Goal: Check status: Check status

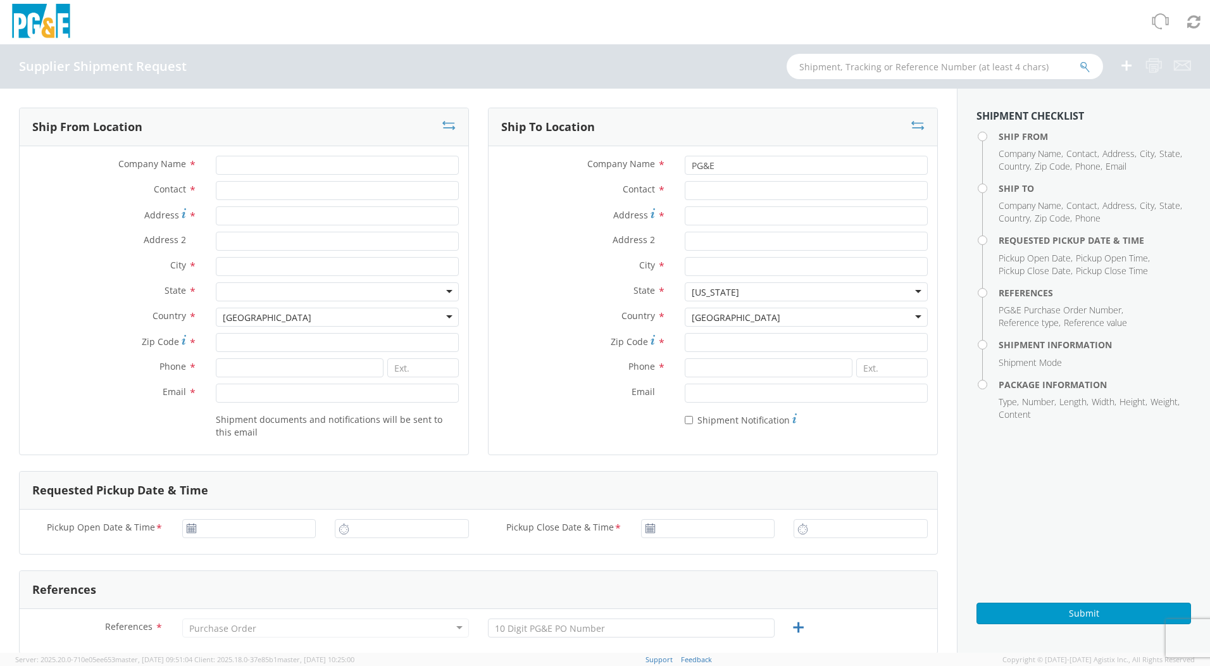
click at [1157, 25] on icon at bounding box center [1160, 22] width 18 height 18
click at [57, 23] on img at bounding box center [40, 22] width 63 height 37
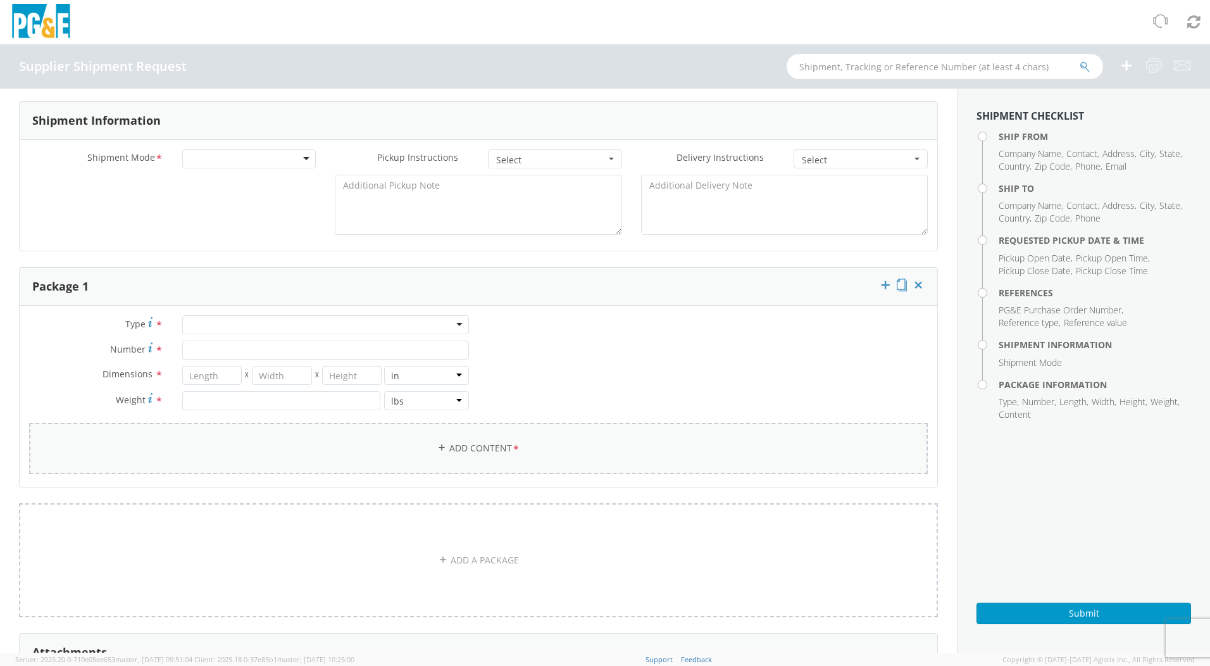
scroll to position [538, 0]
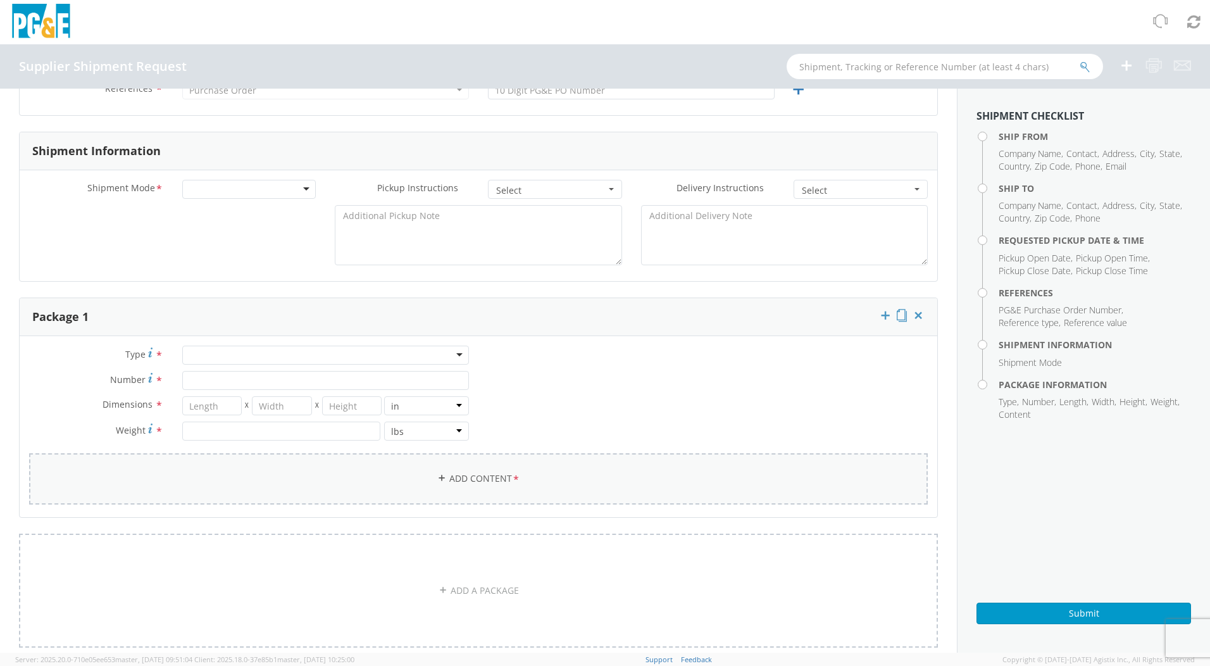
click at [473, 477] on link "Add Content *" at bounding box center [478, 478] width 899 height 51
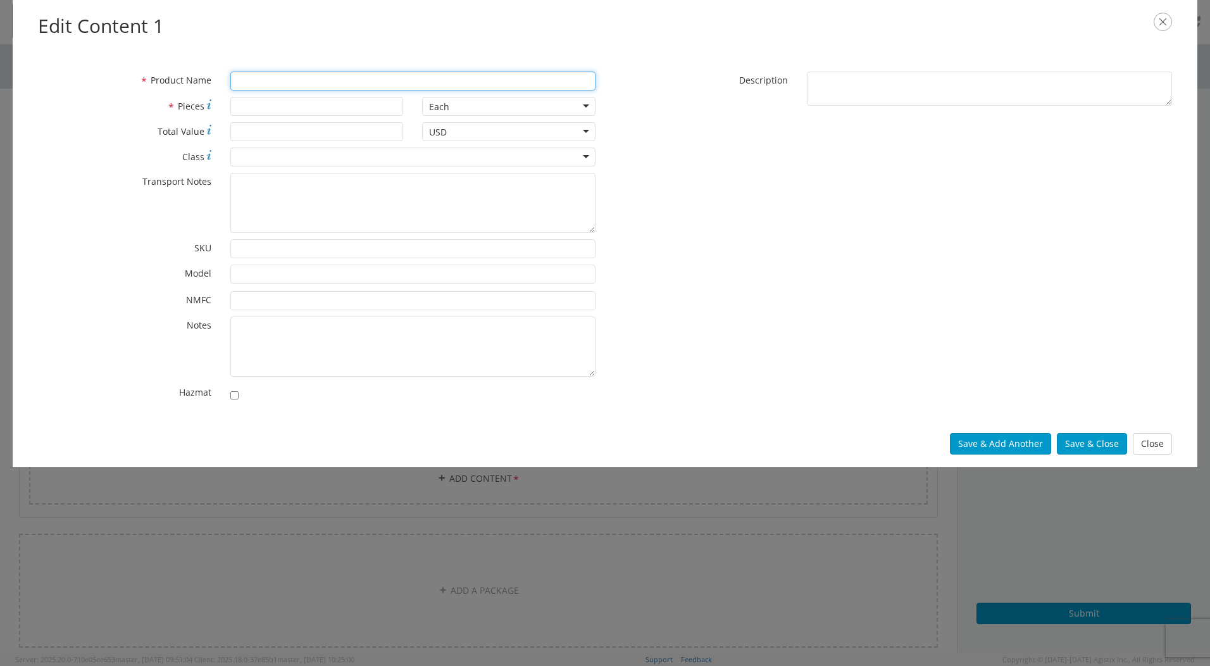
click at [254, 85] on input "* Product Name" at bounding box center [412, 81] width 365 height 19
click at [254, 78] on input "* Product Name" at bounding box center [412, 81] width 365 height 19
type input "8118"
click at [1132, 436] on div "Save & Add Another Save & Close Close" at bounding box center [605, 443] width 1185 height 47
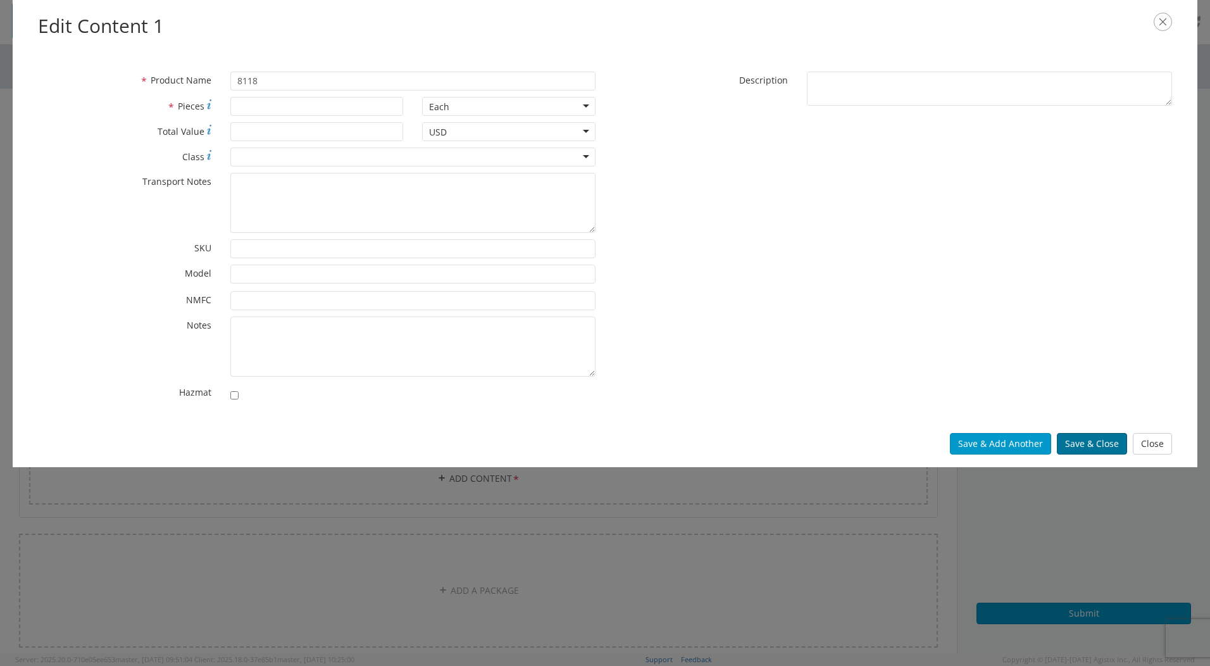
click at [1117, 439] on button "Save & Close" at bounding box center [1092, 444] width 70 height 22
click at [1146, 443] on button "Close" at bounding box center [1152, 444] width 39 height 22
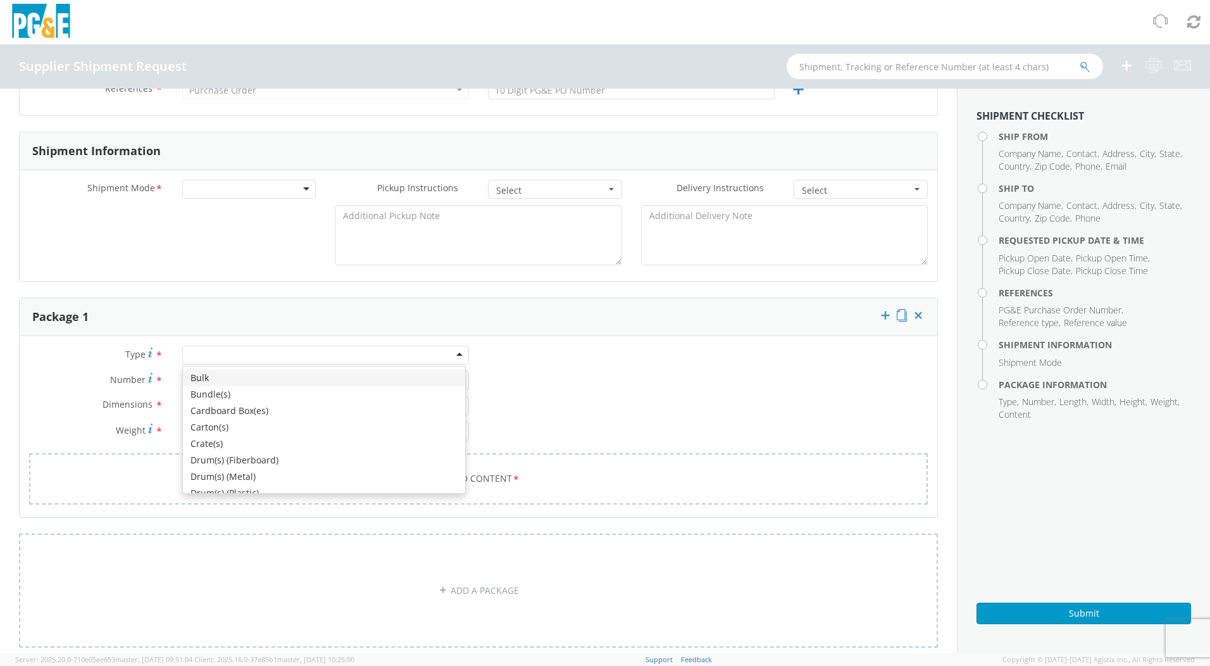
click at [213, 353] on div at bounding box center [325, 355] width 287 height 19
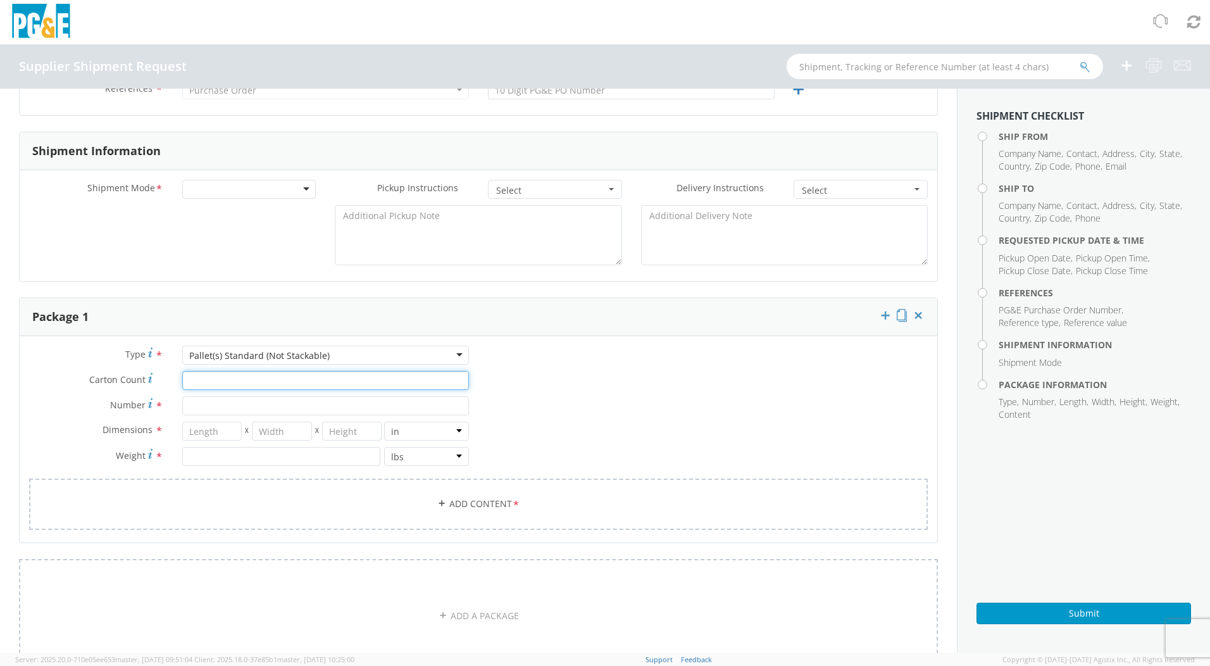
click at [224, 380] on input "Carton Count *" at bounding box center [325, 380] width 287 height 19
click at [239, 406] on input "Number *" at bounding box center [325, 405] width 287 height 19
type input "1"
click at [480, 508] on link "Add Content *" at bounding box center [478, 504] width 899 height 51
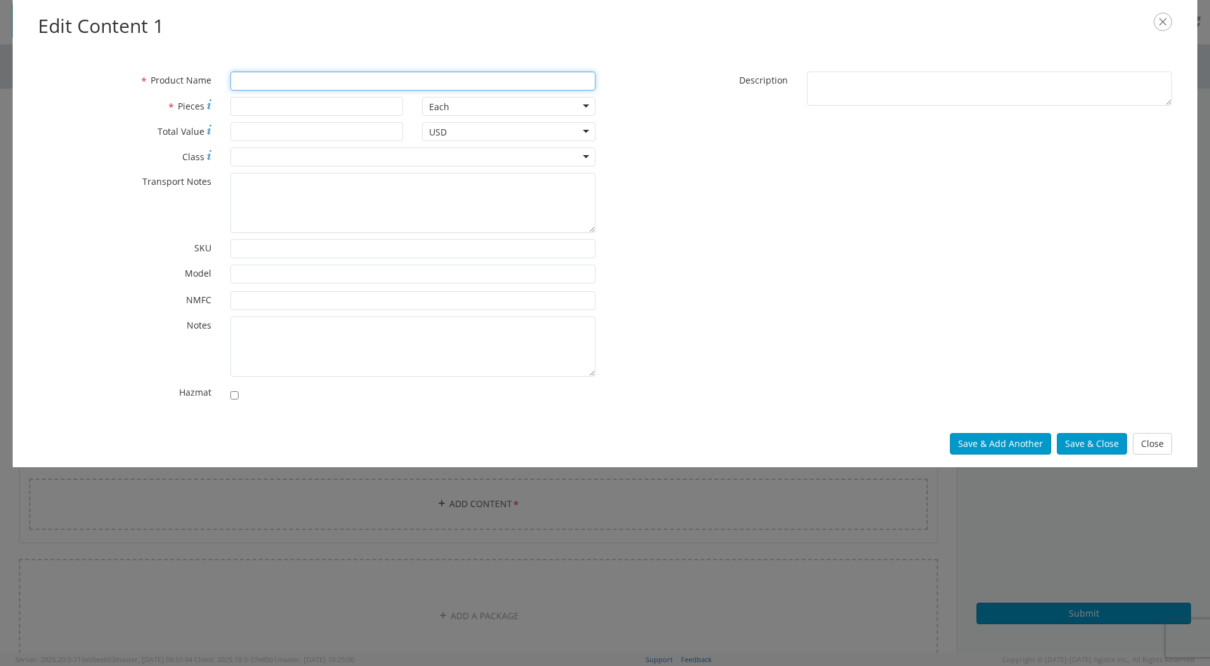
click at [255, 80] on input "* Product Name" at bounding box center [412, 81] width 365 height 19
type input "c"
click at [1150, 441] on button "Close" at bounding box center [1152, 444] width 39 height 22
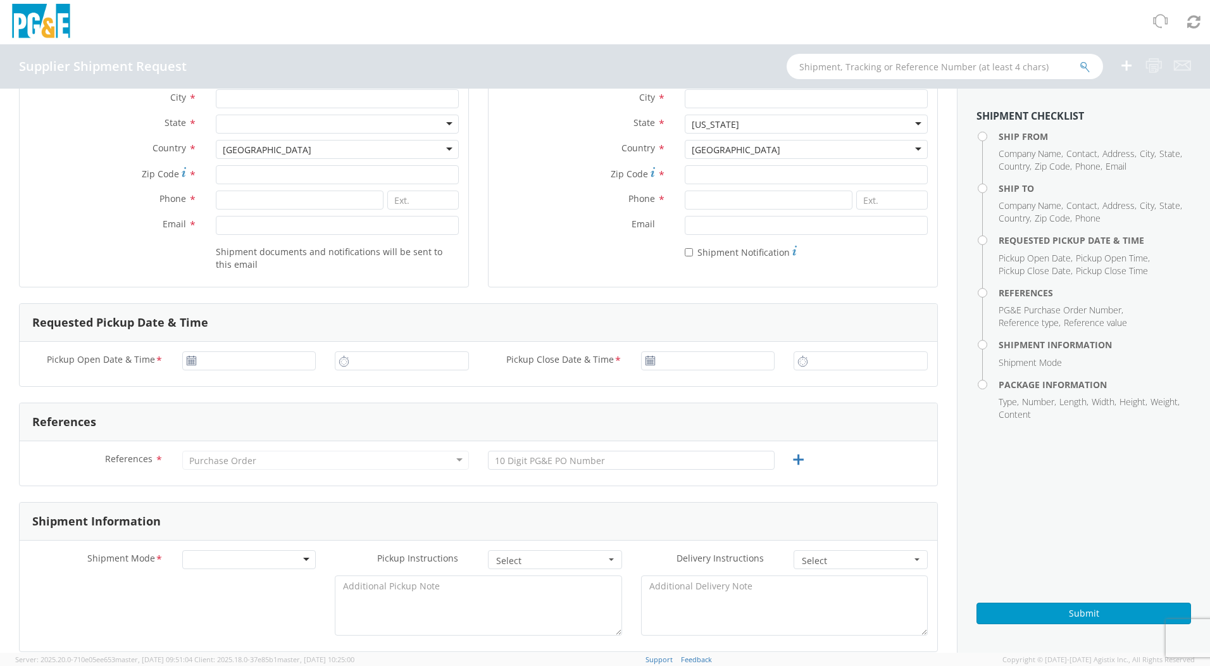
scroll to position [0, 0]
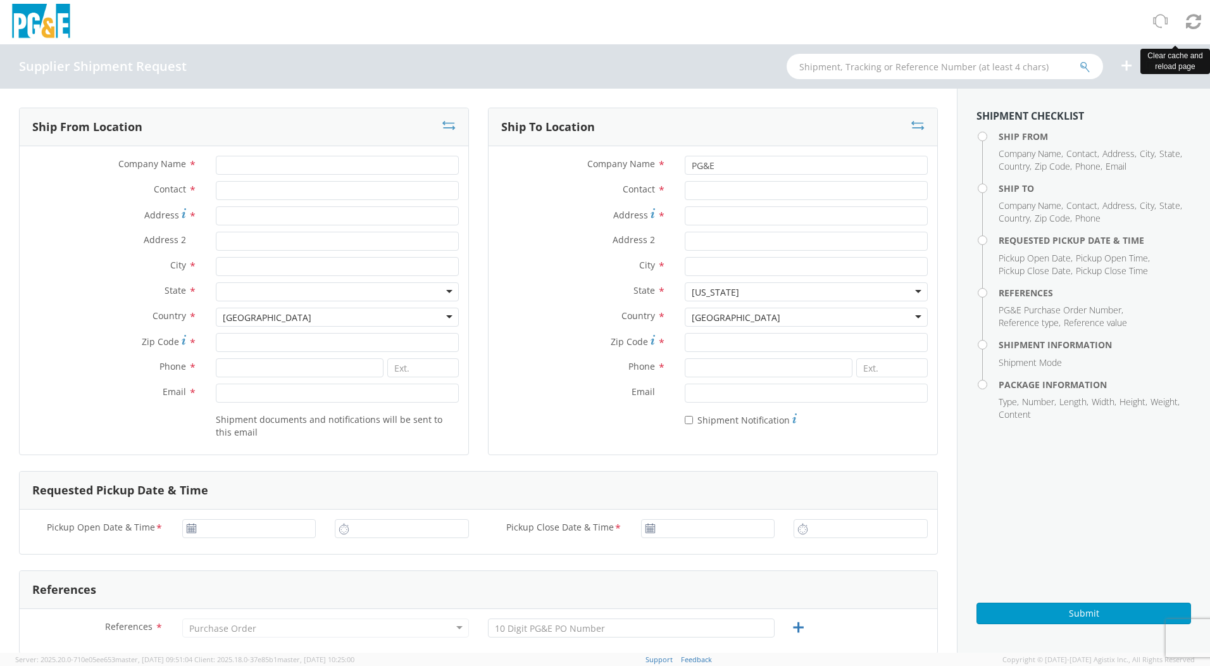
click at [1195, 20] on icon at bounding box center [1193, 22] width 15 height 18
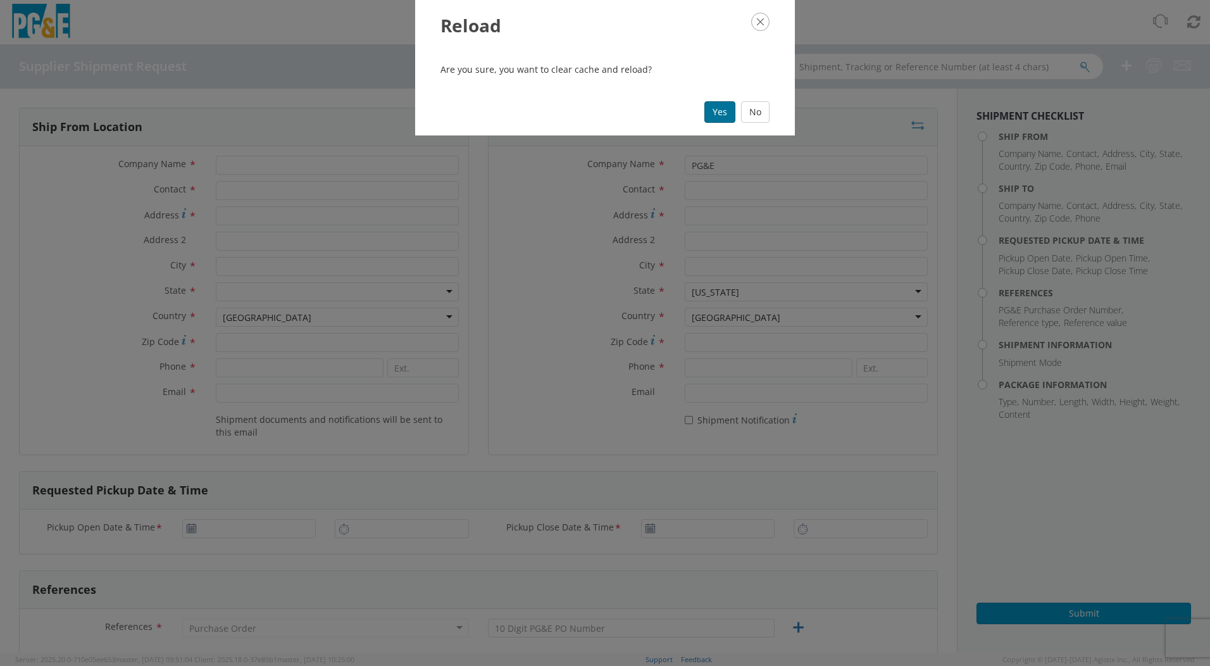
click at [723, 111] on button "Yes" at bounding box center [720, 112] width 31 height 22
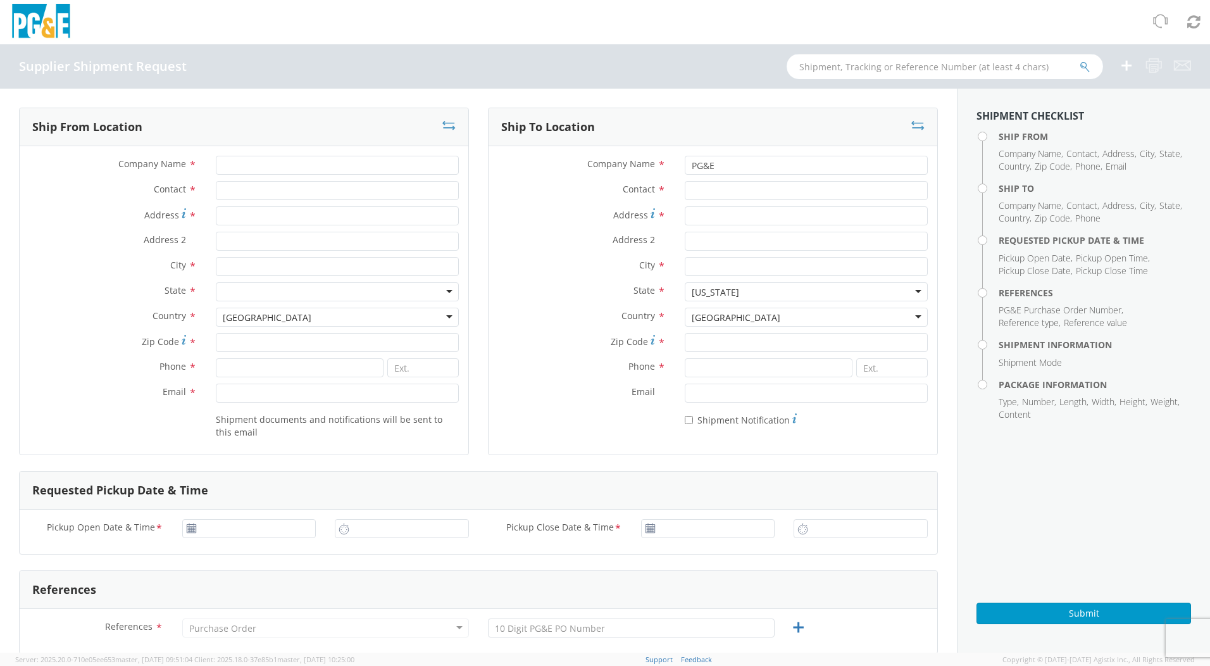
click at [883, 61] on input "text" at bounding box center [945, 66] width 317 height 25
paste input "56890902"
type input "56890902"
click at [1080, 60] on button "submit" at bounding box center [1085, 67] width 11 height 15
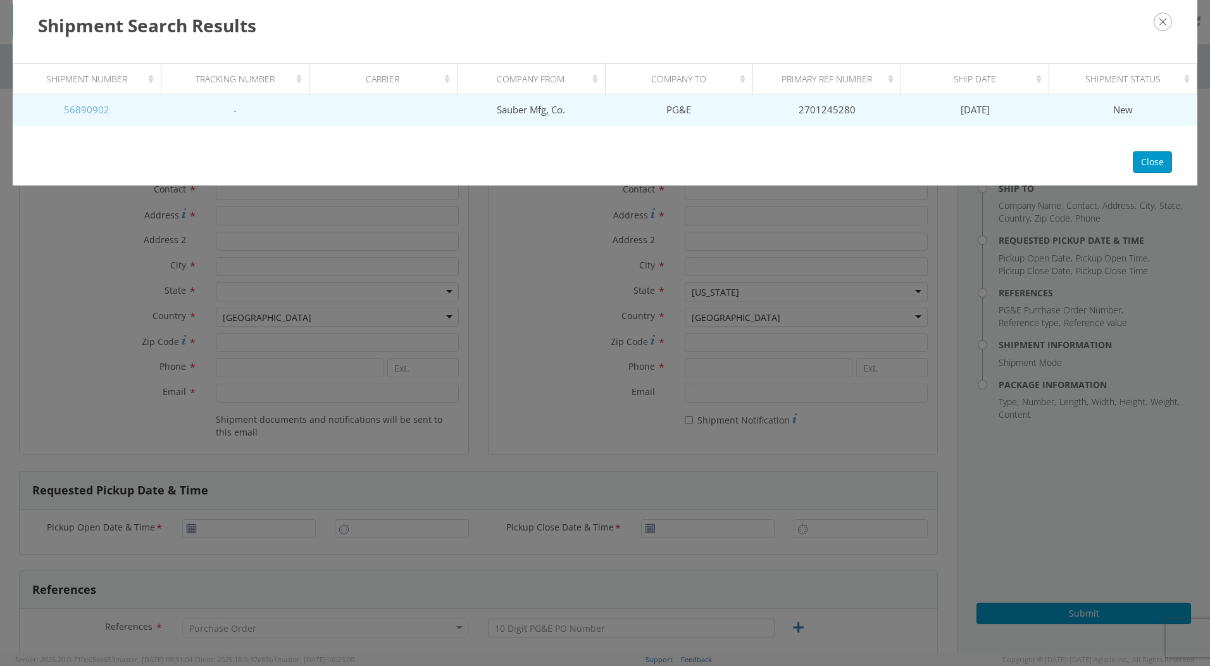
click at [77, 110] on link "56890902" at bounding box center [87, 109] width 46 height 13
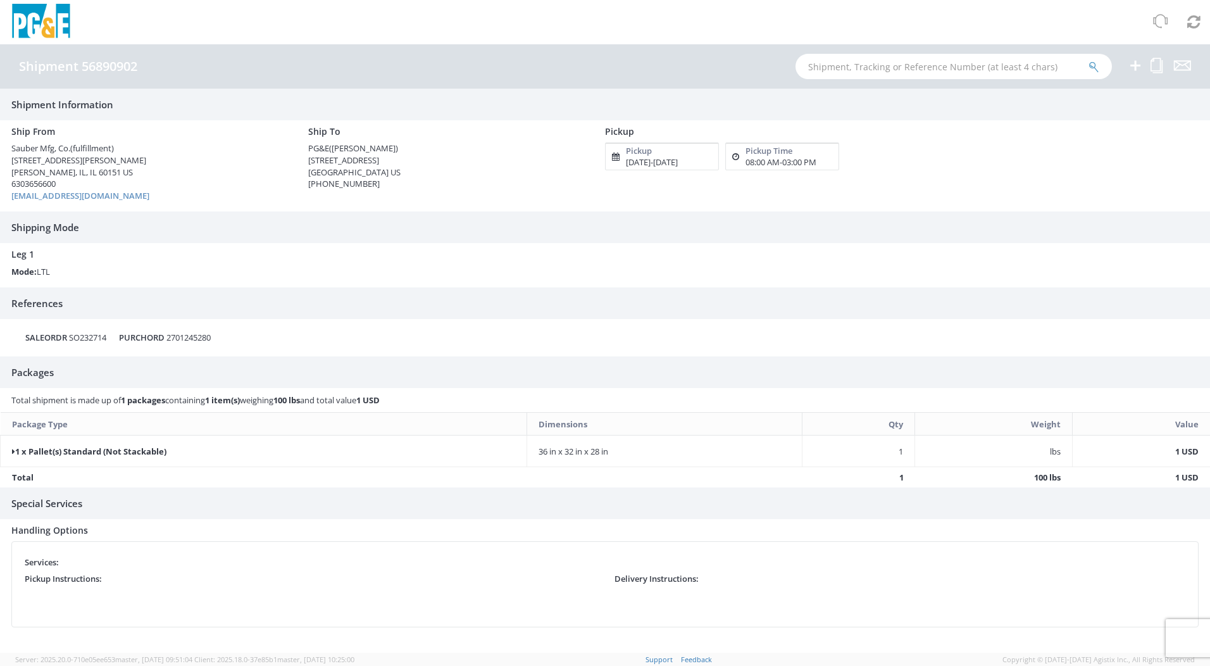
click at [142, 70] on div "Shipment 56890902" at bounding box center [84, 67] width 131 height 14
click at [148, 69] on div "Shipment 56890902" at bounding box center [84, 67] width 131 height 14
drag, startPoint x: 136, startPoint y: 69, endPoint x: 20, endPoint y: 74, distance: 116.6
click at [20, 73] on h4 "Shipment 56890902" at bounding box center [78, 67] width 118 height 14
copy h4 "Shipment 56890902"
